Goal: Task Accomplishment & Management: Use online tool/utility

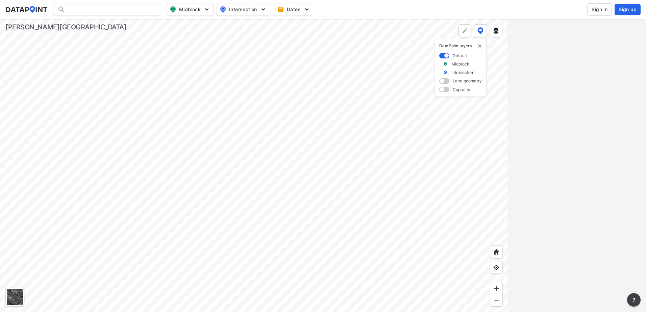
click at [271, 262] on div at bounding box center [254, 165] width 508 height 293
click at [298, 244] on div at bounding box center [254, 165] width 508 height 293
click at [260, 157] on div at bounding box center [254, 165] width 508 height 293
click at [444, 80] on span at bounding box center [444, 80] width 10 height 5
click at [444, 82] on input "checkbox" at bounding box center [441, 82] width 4 height 0
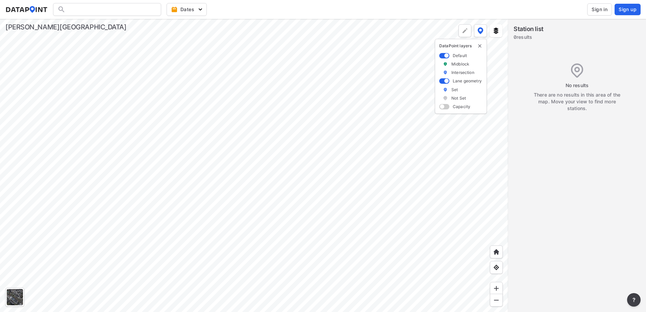
click at [592, 11] on span "Sign in" at bounding box center [600, 9] width 16 height 7
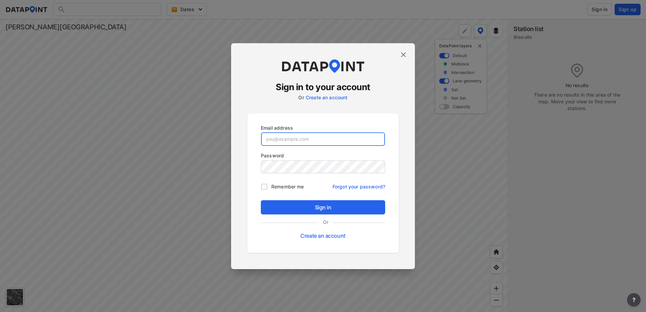
type input "[PERSON_NAME][EMAIL_ADDRESS][PERSON_NAME][PERSON_NAME][DOMAIN_NAME]"
click at [356, 136] on input "[PERSON_NAME][EMAIL_ADDRESS][PERSON_NAME][PERSON_NAME][DOMAIN_NAME]" at bounding box center [323, 139] width 124 height 14
click at [373, 105] on form "Sign in to your account Or Create an account Email address [PERSON_NAME][EMAIL_…" at bounding box center [322, 167] width 151 height 172
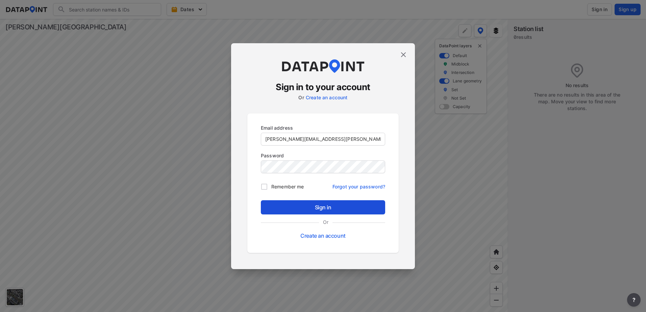
click at [358, 212] on button "Sign in" at bounding box center [323, 207] width 124 height 14
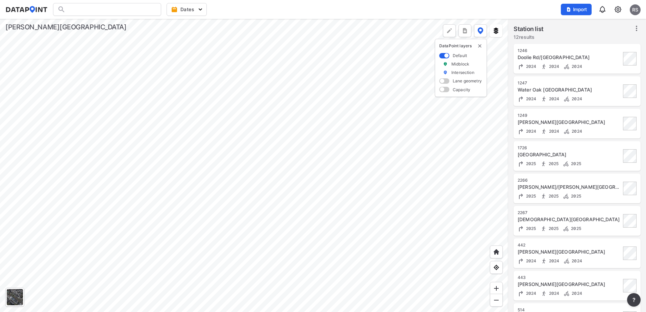
click at [278, 153] on div at bounding box center [254, 165] width 508 height 293
click at [140, 99] on div at bounding box center [254, 165] width 508 height 293
click at [441, 83] on span at bounding box center [444, 80] width 10 height 5
click at [441, 82] on input "checkbox" at bounding box center [441, 82] width 4 height 0
click at [441, 81] on span at bounding box center [444, 80] width 10 height 5
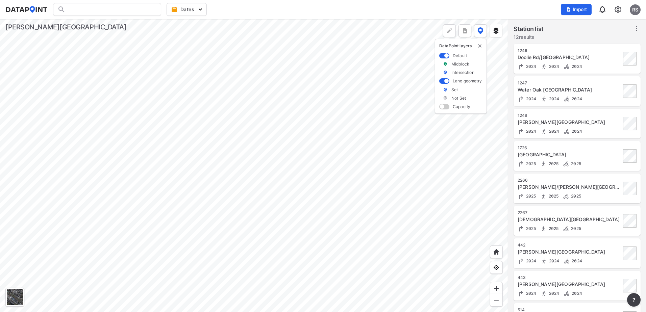
click at [441, 82] on input "checkbox" at bounding box center [441, 82] width 4 height 0
click at [445, 56] on span at bounding box center [444, 55] width 10 height 5
click at [444, 56] on input "checkbox" at bounding box center [441, 56] width 4 height 0
click at [354, 168] on div at bounding box center [254, 165] width 508 height 293
click at [481, 167] on div at bounding box center [254, 165] width 508 height 293
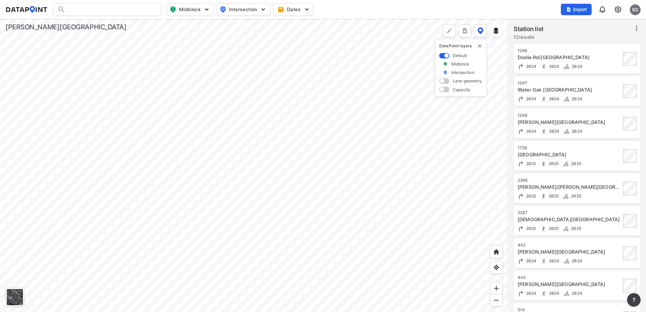
click at [270, 230] on div at bounding box center [254, 165] width 508 height 293
click at [309, 176] on div at bounding box center [254, 165] width 508 height 293
click at [478, 46] on img "delete" at bounding box center [479, 45] width 5 height 5
click at [473, 150] on div at bounding box center [254, 165] width 508 height 293
click at [482, 32] on img at bounding box center [481, 30] width 6 height 7
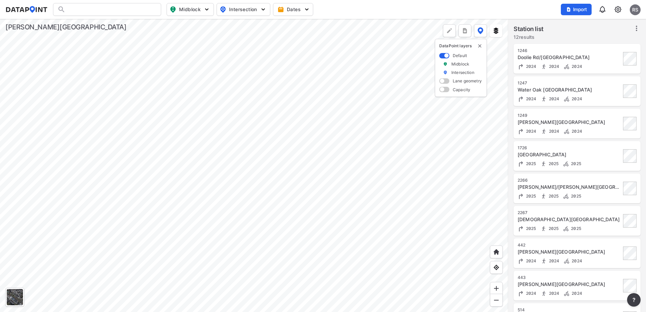
click at [444, 82] on span at bounding box center [444, 80] width 10 height 5
click at [444, 82] on input "checkbox" at bounding box center [441, 82] width 4 height 0
click at [444, 81] on span at bounding box center [444, 80] width 10 height 5
click at [444, 82] on input "checkbox" at bounding box center [441, 82] width 4 height 0
click at [179, 107] on div at bounding box center [254, 165] width 508 height 293
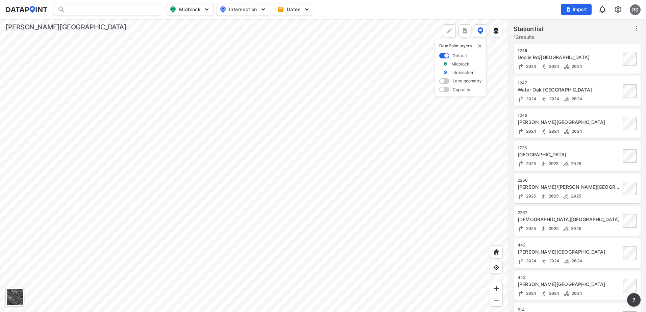
click at [577, 57] on div "Doolie Rd/[GEOGRAPHIC_DATA]" at bounding box center [569, 57] width 103 height 7
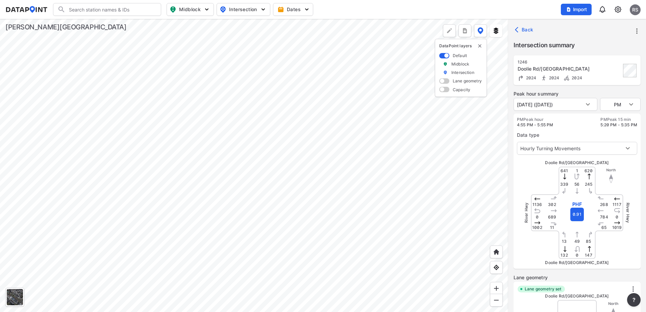
type input "4305"
click at [242, 206] on div at bounding box center [254, 165] width 508 height 293
click at [268, 115] on div at bounding box center [254, 165] width 508 height 293
click at [271, 178] on div at bounding box center [254, 165] width 508 height 293
click at [326, 182] on div at bounding box center [254, 165] width 508 height 293
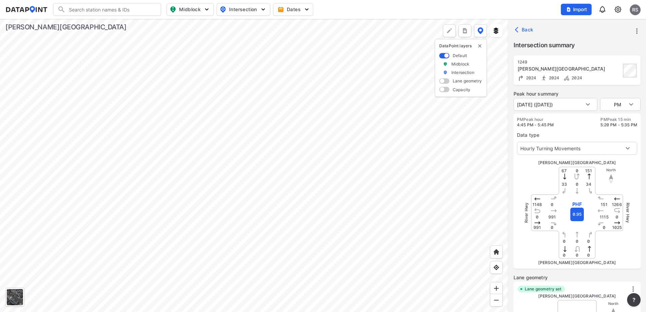
click at [317, 165] on div at bounding box center [254, 165] width 508 height 293
click at [343, 203] on div at bounding box center [254, 165] width 508 height 293
click at [361, 130] on div at bounding box center [254, 165] width 508 height 293
click at [337, 143] on div at bounding box center [254, 165] width 508 height 293
click at [353, 148] on div at bounding box center [254, 165] width 508 height 293
